Goal: Register for event/course

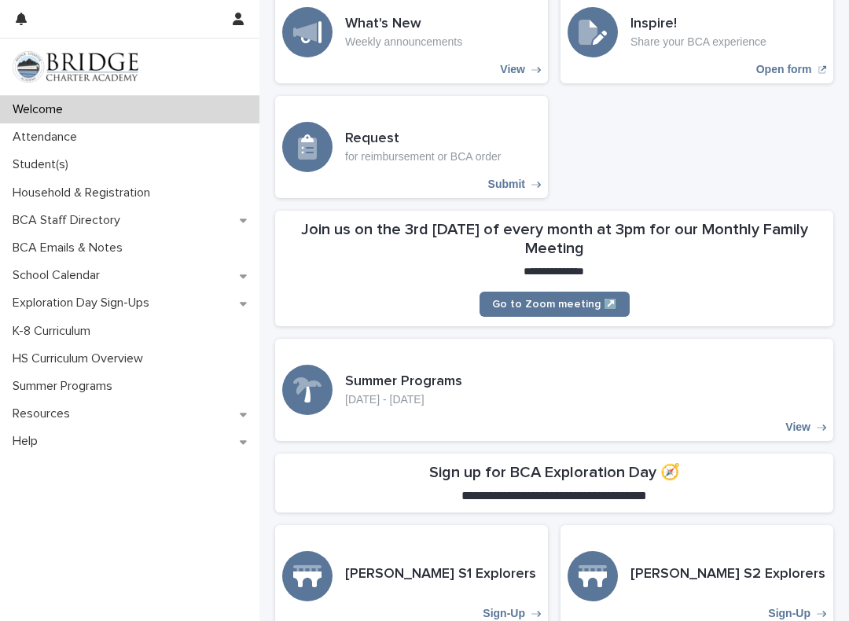
scroll to position [147, 0]
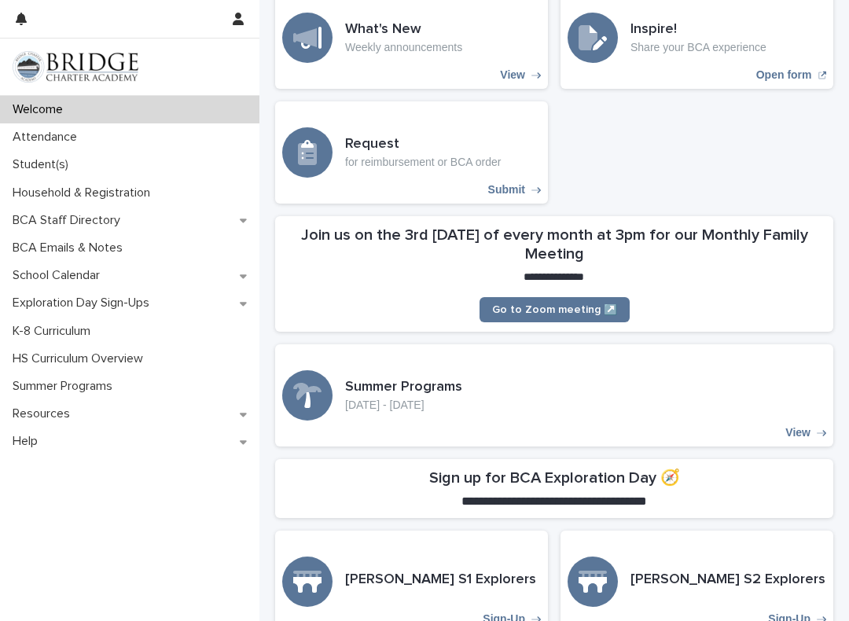
click at [42, 164] on p "Student(s)" at bounding box center [43, 164] width 75 height 15
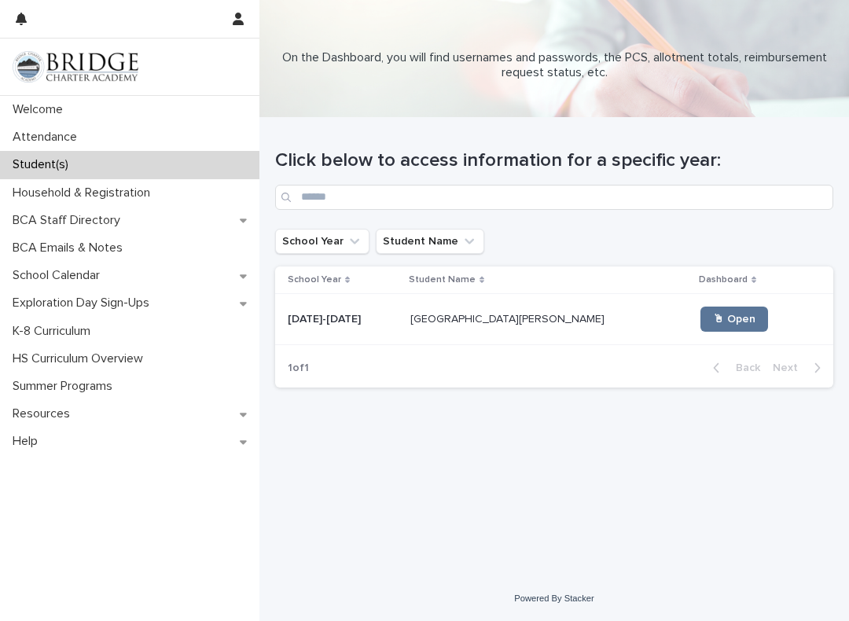
click at [713, 323] on span "🖱 Open" at bounding box center [734, 319] width 42 height 11
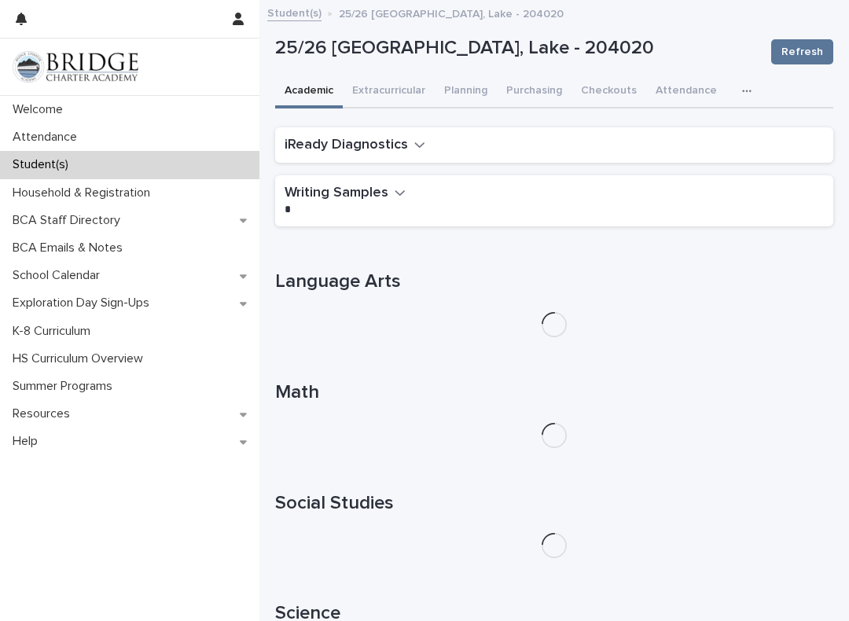
click at [440, 156] on div "iReady Diagnostics" at bounding box center [554, 145] width 558 height 36
click at [409, 140] on button "iReady Diagnostics" at bounding box center [355, 145] width 141 height 17
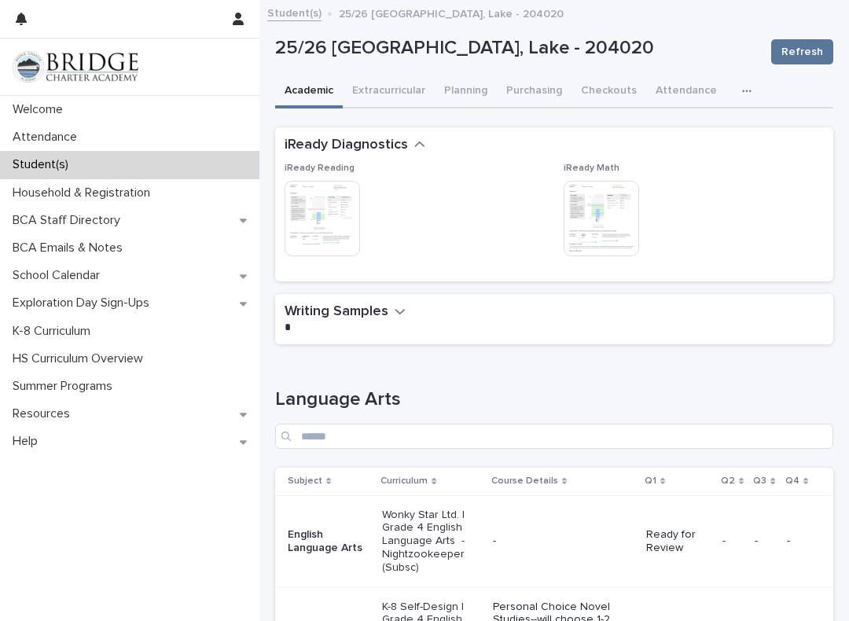
click at [317, 218] on img at bounding box center [322, 218] width 75 height 75
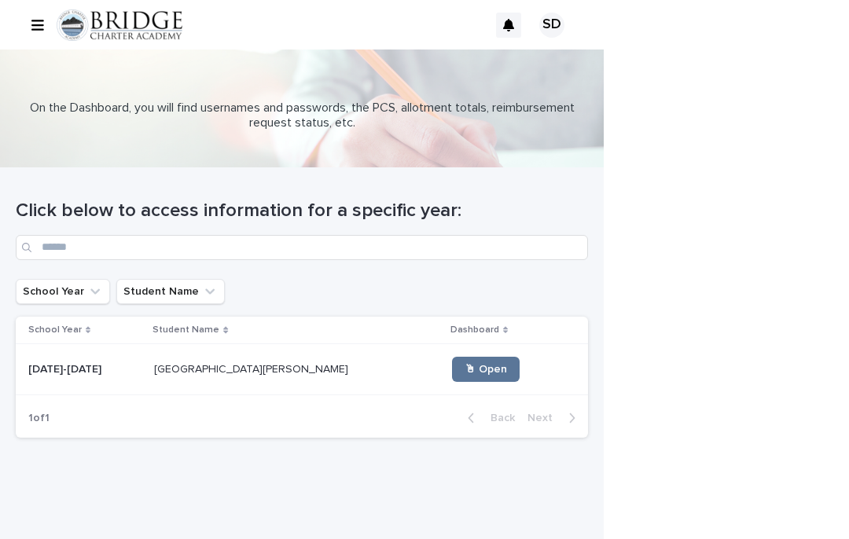
click at [452, 378] on link "🖱 Open" at bounding box center [486, 369] width 68 height 25
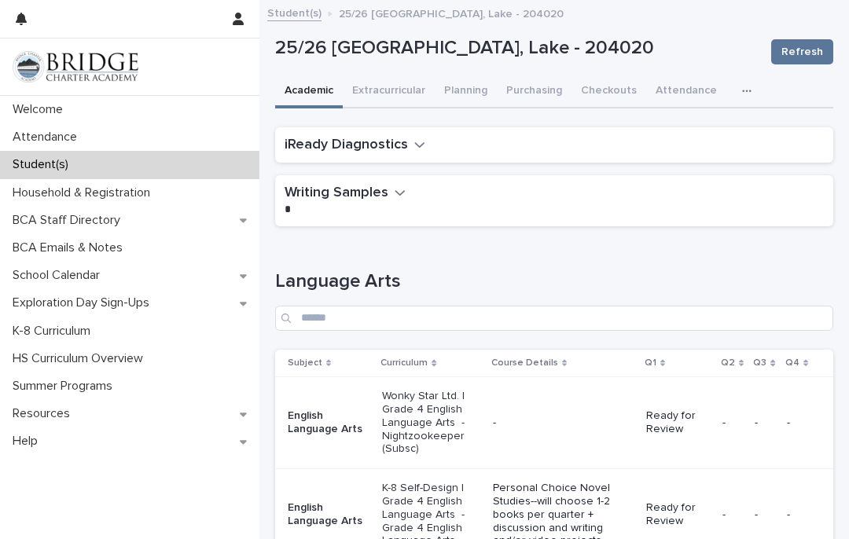
click at [420, 146] on icon "button" at bounding box center [419, 145] width 11 height 14
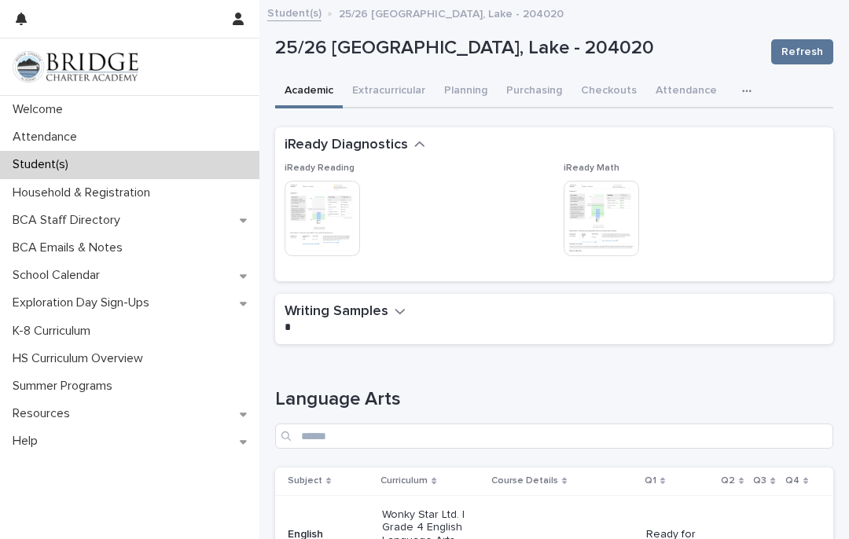
click at [620, 224] on img at bounding box center [601, 218] width 75 height 75
click at [348, 219] on img at bounding box center [322, 218] width 75 height 75
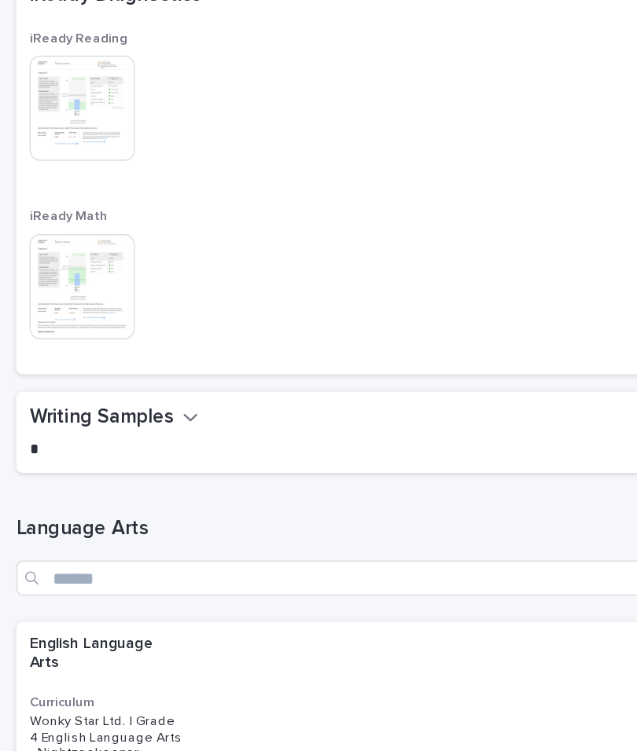
click at [314, 490] on div "Writing Samples •••" at bounding box center [315, 510] width 580 height 40
click at [135, 491] on icon "button" at bounding box center [140, 498] width 11 height 14
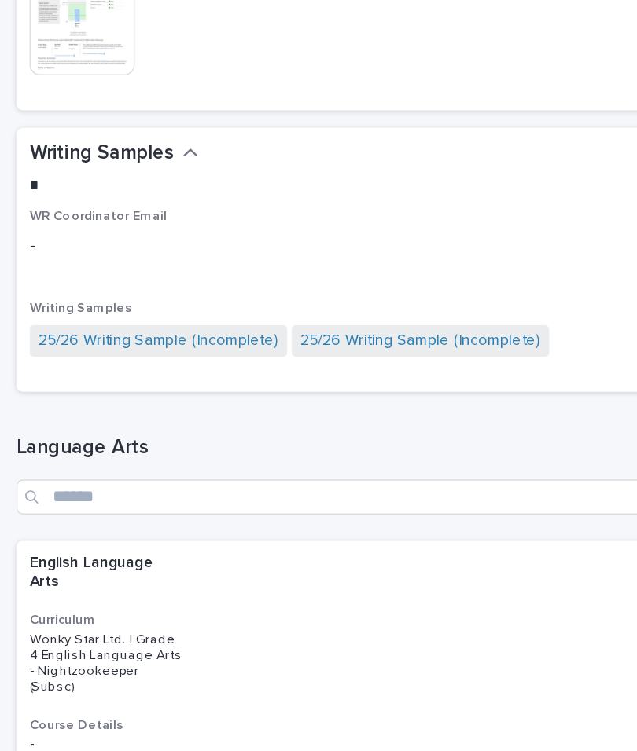
scroll to position [147, 0]
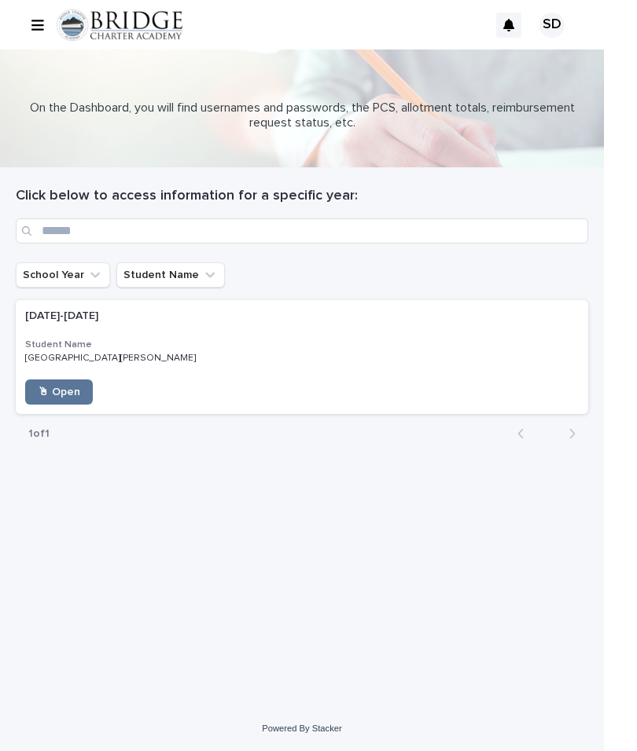
click at [69, 385] on link "🖱 Open" at bounding box center [59, 392] width 68 height 25
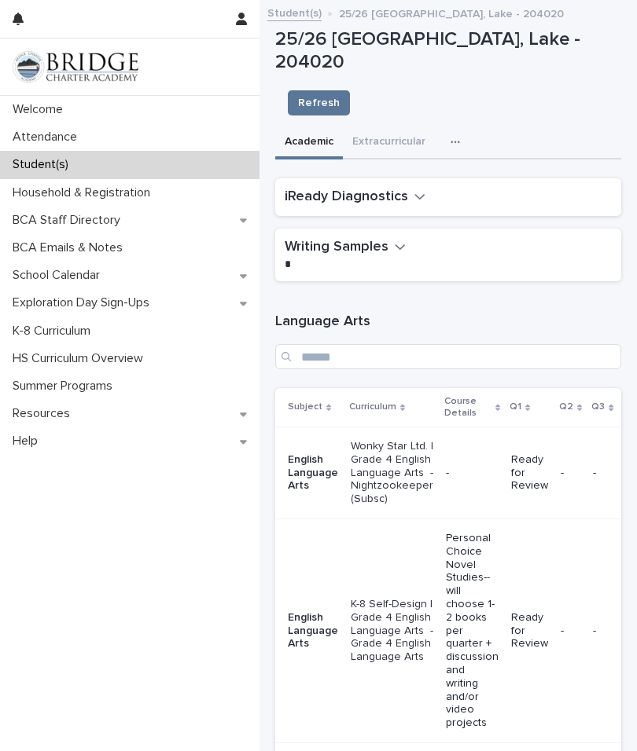
click at [173, 299] on div "Exploration Day Sign-Ups" at bounding box center [129, 303] width 259 height 28
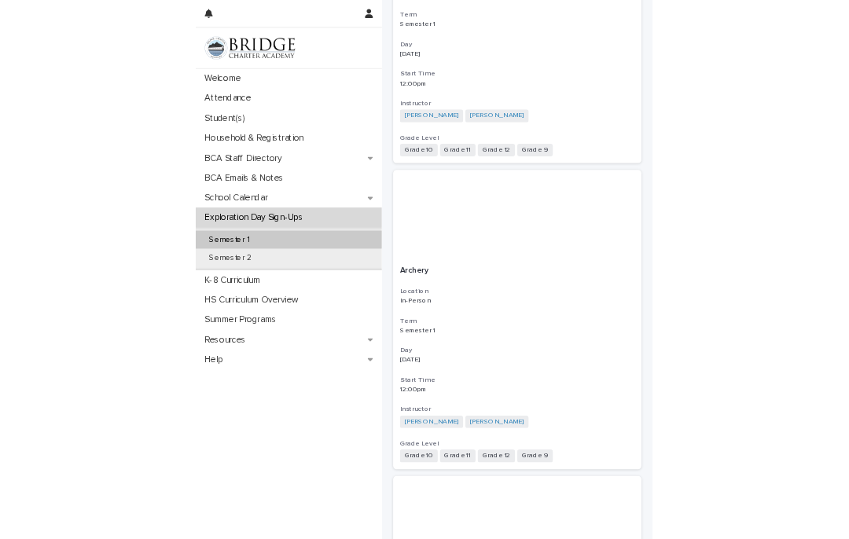
scroll to position [520, 0]
